Goal: Find specific page/section: Find specific page/section

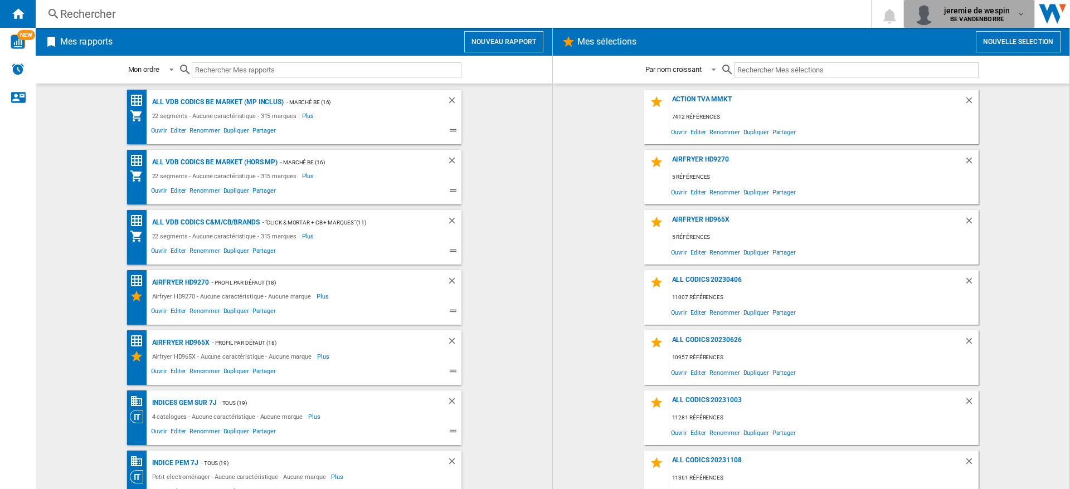
click at [1015, 17] on div "jeremie de wespin BE VANDENBORRE" at bounding box center [978, 14] width 77 height 18
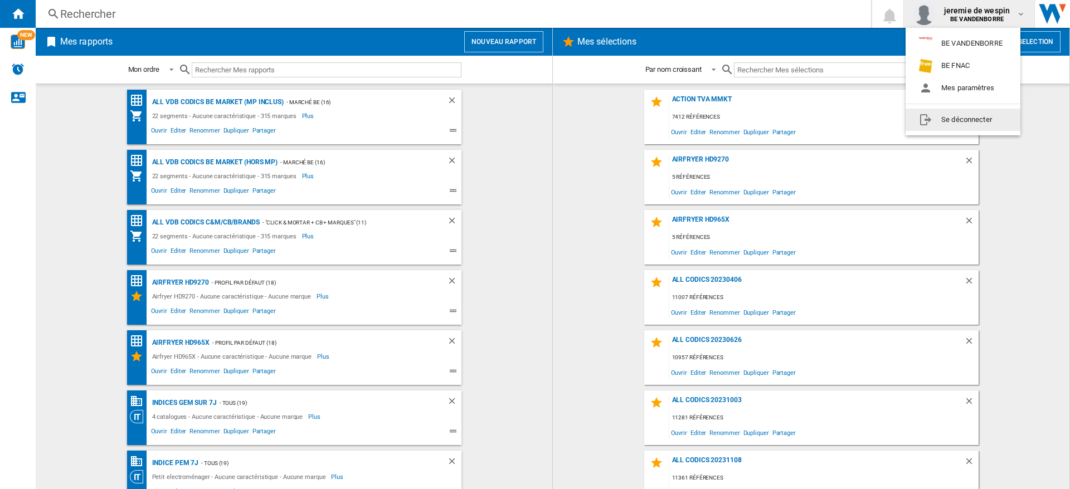
click at [1014, 237] on md-backdrop at bounding box center [535, 244] width 1070 height 489
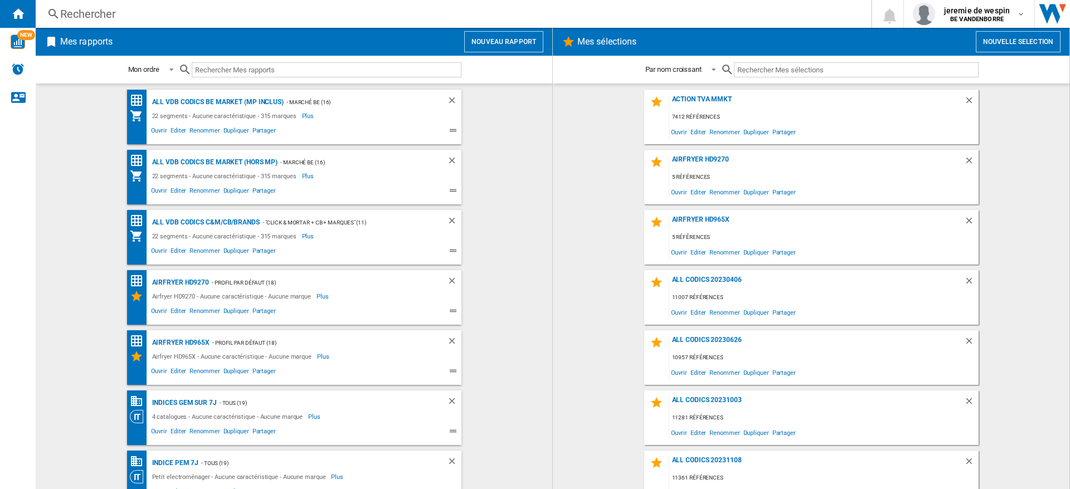
click at [168, 16] on div "Rechercher" at bounding box center [451, 14] width 782 height 16
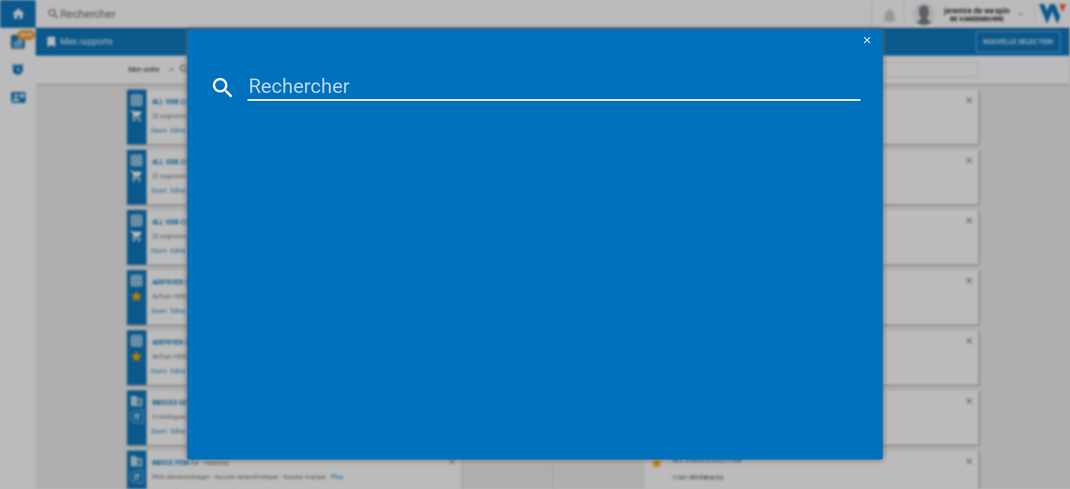
click at [457, 91] on input at bounding box center [553, 87] width 613 height 27
paste input "APPLE IPAD AIR 2025 WIFI 5G LUMIERE STELLAIRE 1TO 13""
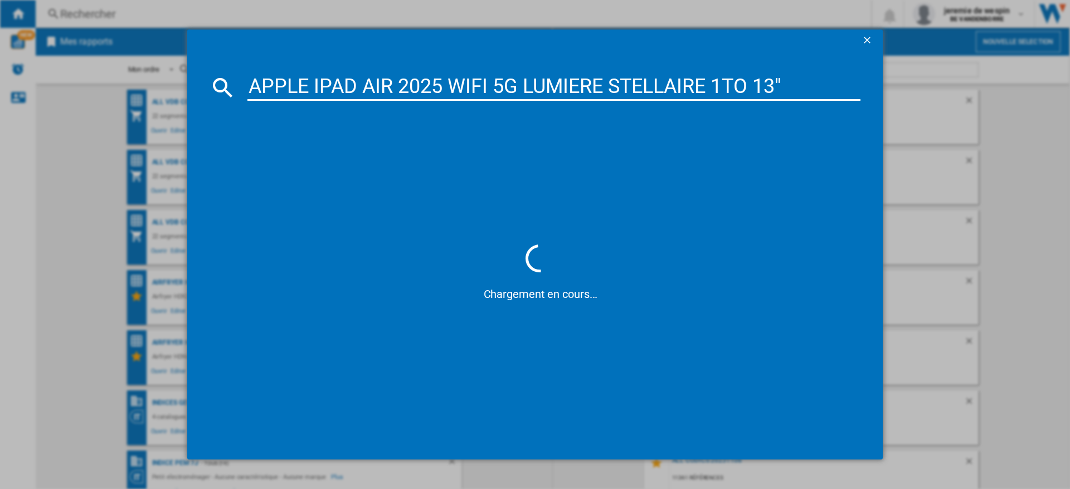
type input "APPLE IPAD AIR 2025 WIFI 5G LUMIERE STELLAIRE 1TO 13""
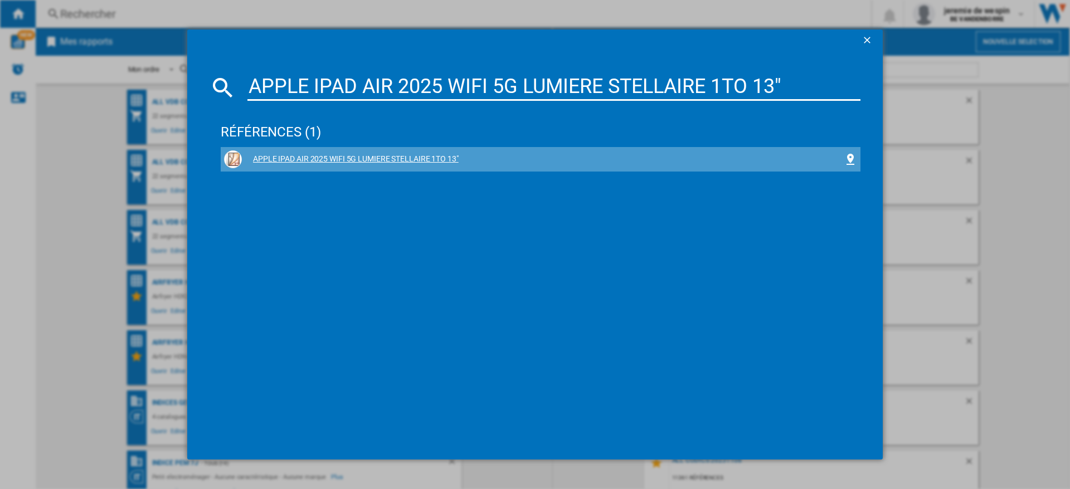
click at [375, 160] on div "APPLE IPAD AIR 2025 WIFI 5G LUMIERE STELLAIRE 1TO 13"" at bounding box center [543, 159] width 602 height 11
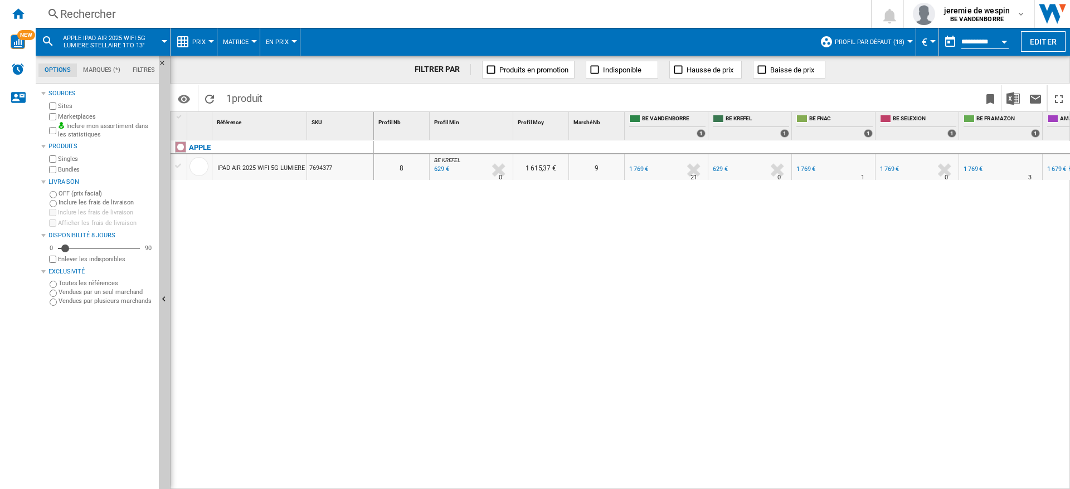
click at [472, 318] on div "0 0 8 BE KREFEL : BE FR KREFEL -64.4 % 629 € % N/A 0 BE KREFEL : BE FR KREFEL 1…" at bounding box center [722, 314] width 697 height 349
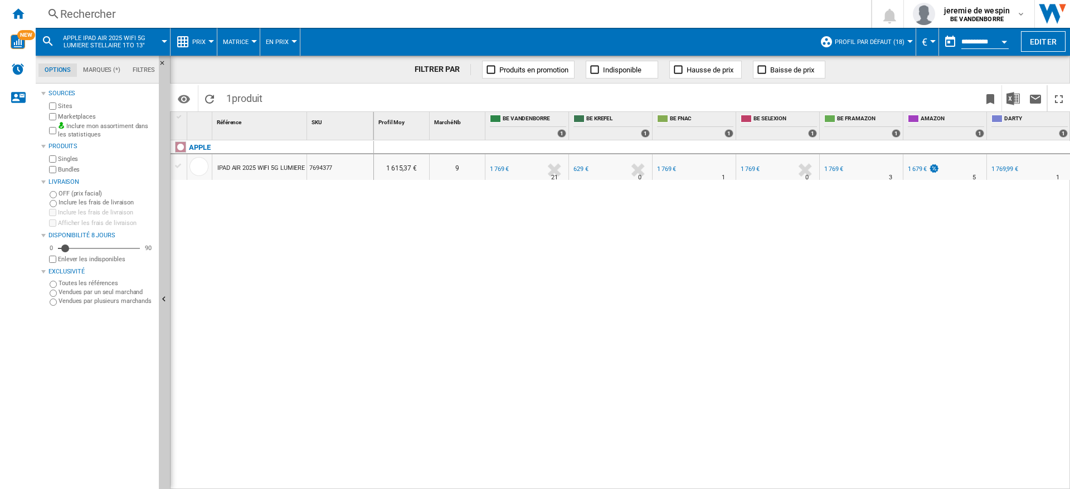
scroll to position [0, 140]
drag, startPoint x: 351, startPoint y: 227, endPoint x: 649, endPoint y: 235, distance: 298.3
click at [649, 235] on div "1 Référence 1 SKU 1 APPLE IPAD AIR 2025 WIFI 5G LUMIERE STELLAIRE 1TO 13" 76943…" at bounding box center [620, 300] width 899 height 377
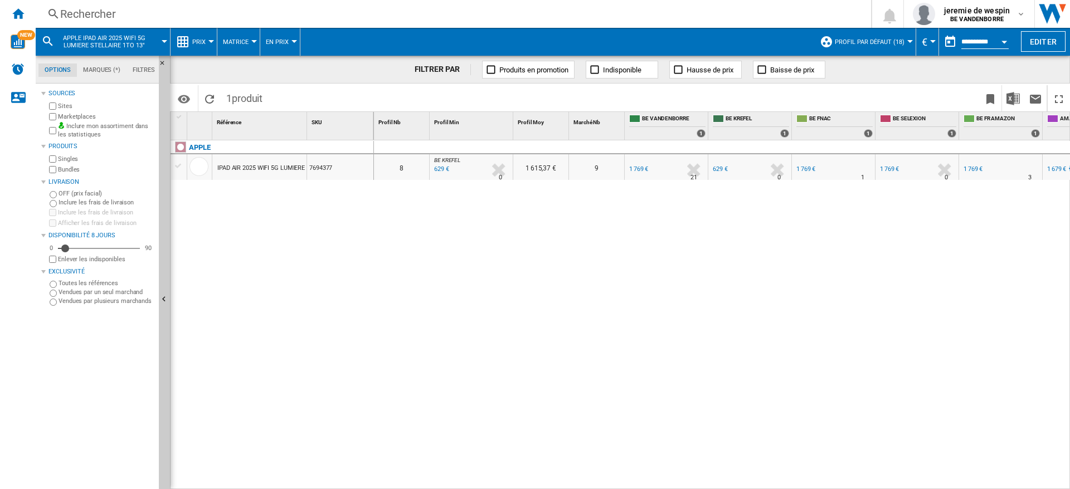
drag, startPoint x: 142, startPoint y: 45, endPoint x: 85, endPoint y: 43, distance: 56.3
click at [85, 43] on span "APPLE IPAD AIR 2025 WIFI 5G LUMIERE STELLAIRE 1TO 13"" at bounding box center [104, 42] width 90 height 14
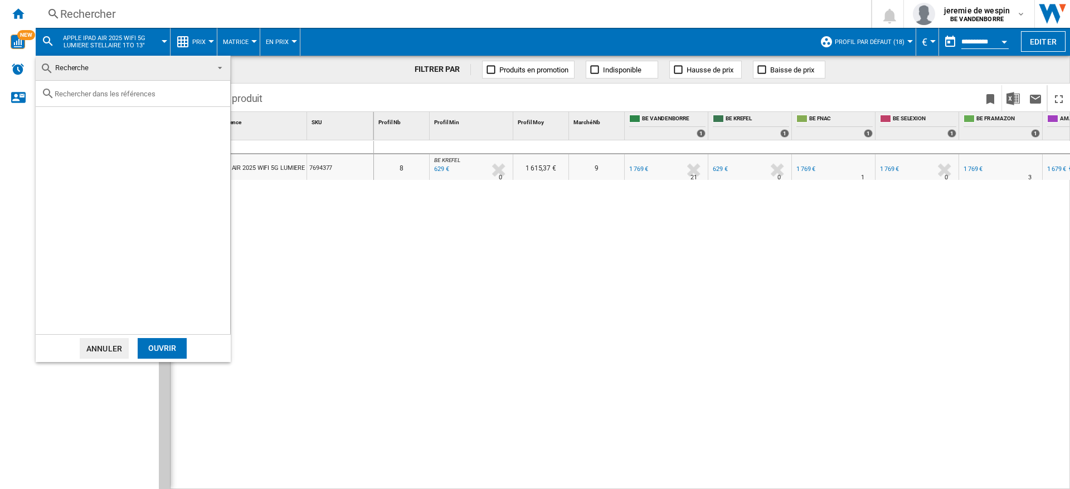
click at [428, 310] on md-backdrop at bounding box center [535, 244] width 1070 height 489
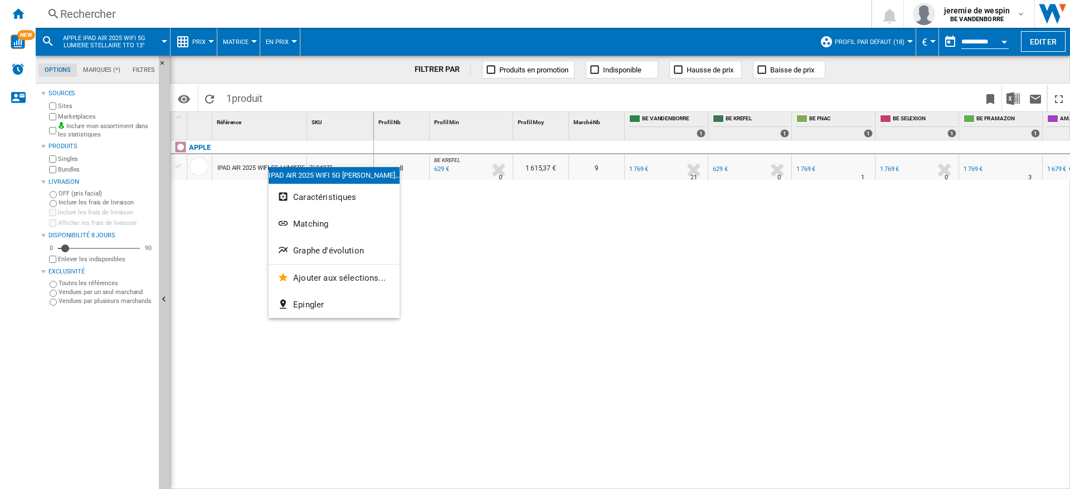
click at [634, 274] on div at bounding box center [535, 244] width 1070 height 489
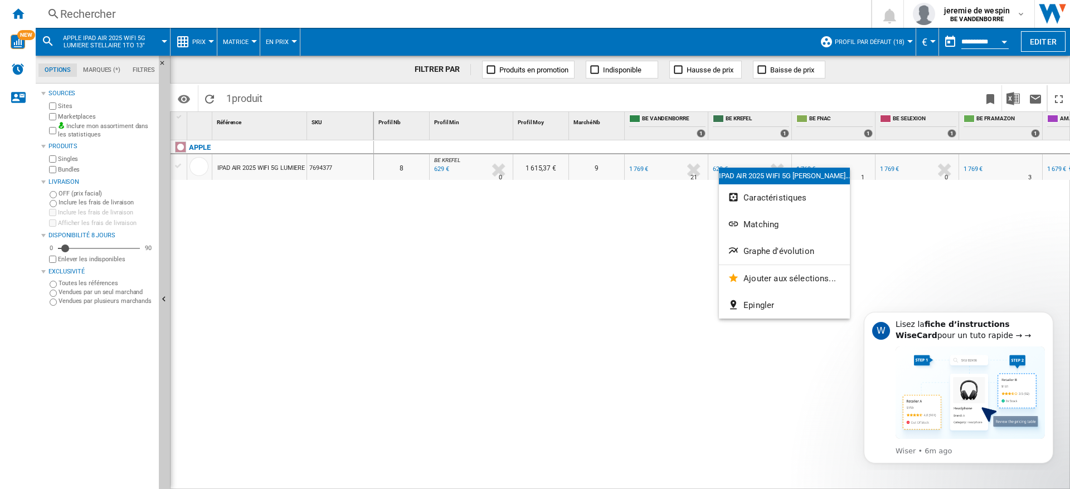
click at [663, 225] on div at bounding box center [535, 244] width 1070 height 489
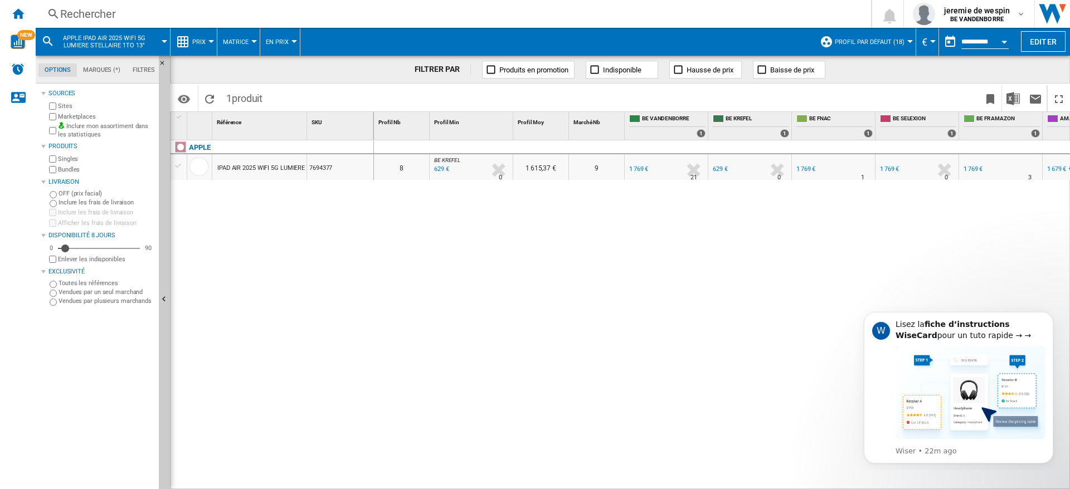
click at [815, 260] on div "0 0 8 BE KREFEL : BE FR KREFEL -64.4 % 629 € % N/A 0 BE KREFEL : BE FR KREFEL 1…" at bounding box center [722, 314] width 697 height 349
click at [1050, 317] on icon "Dismiss notification" at bounding box center [1050, 316] width 6 height 6
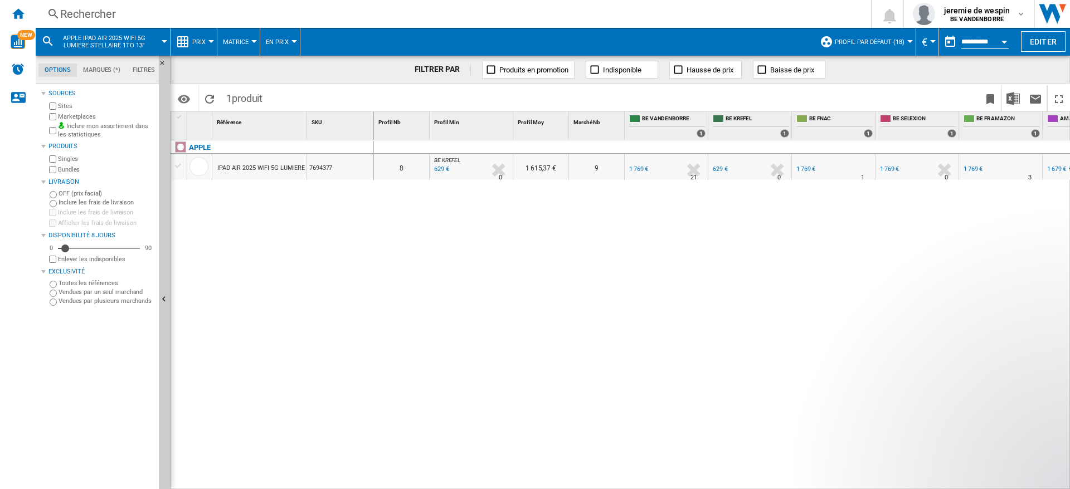
click at [572, 241] on div "0 0 8 BE KREFEL : BE FR KREFEL -64.4 % 629 € % N/A 0 BE KREFEL : BE FR KREFEL 1…" at bounding box center [722, 314] width 697 height 349
click at [709, 270] on div "0 0 8 BE KREFEL : BE FR KREFEL -64.4 % 629 € % N/A 0 BE KREFEL : BE FR KREFEL 1…" at bounding box center [722, 314] width 697 height 349
